Goal: Information Seeking & Learning: Learn about a topic

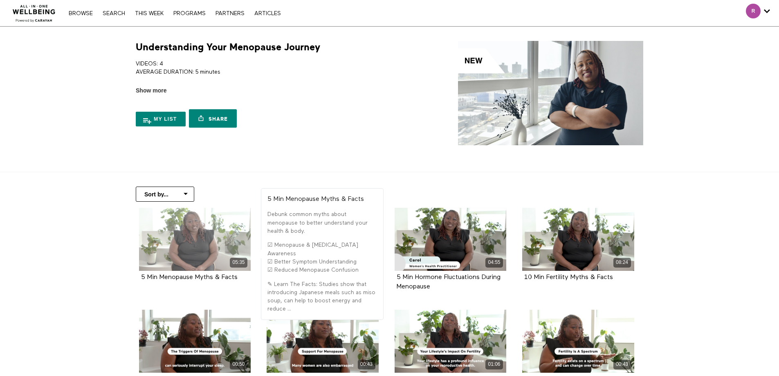
click at [162, 229] on div "05:35" at bounding box center [195, 239] width 112 height 63
